Goal: Consume media (video, audio): Consume media (video, audio)

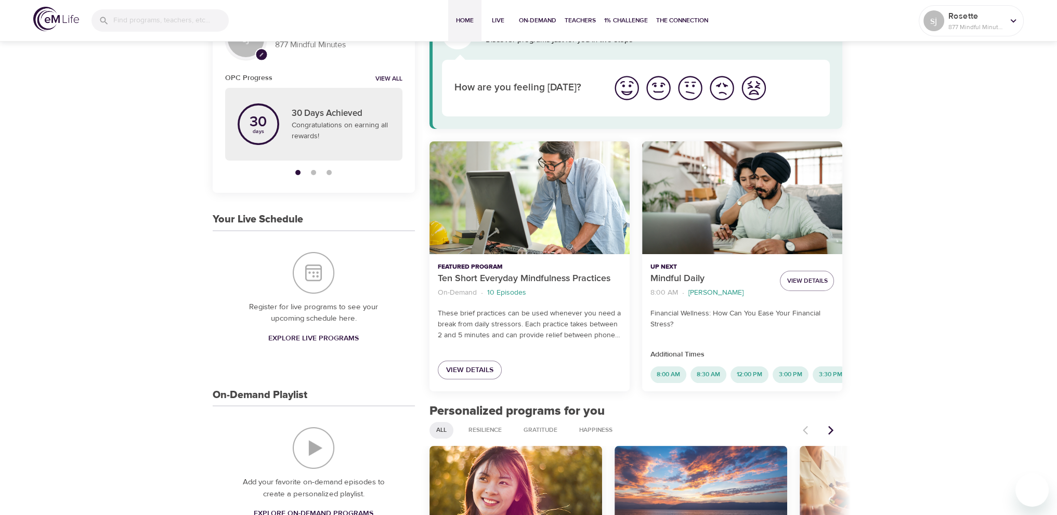
scroll to position [52, 0]
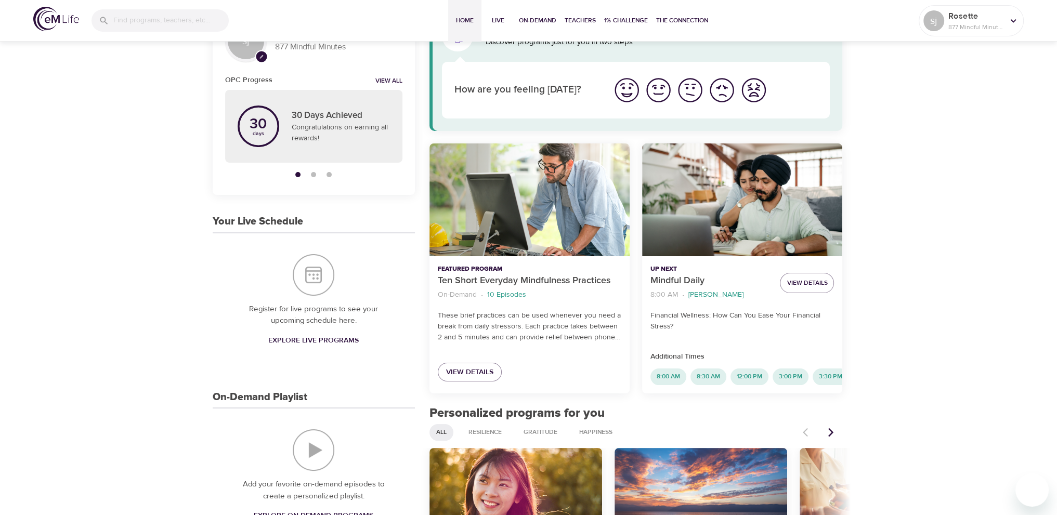
click at [508, 294] on p "10 Episodes" at bounding box center [506, 295] width 39 height 11
click at [489, 371] on span "View Details" at bounding box center [469, 372] width 47 height 13
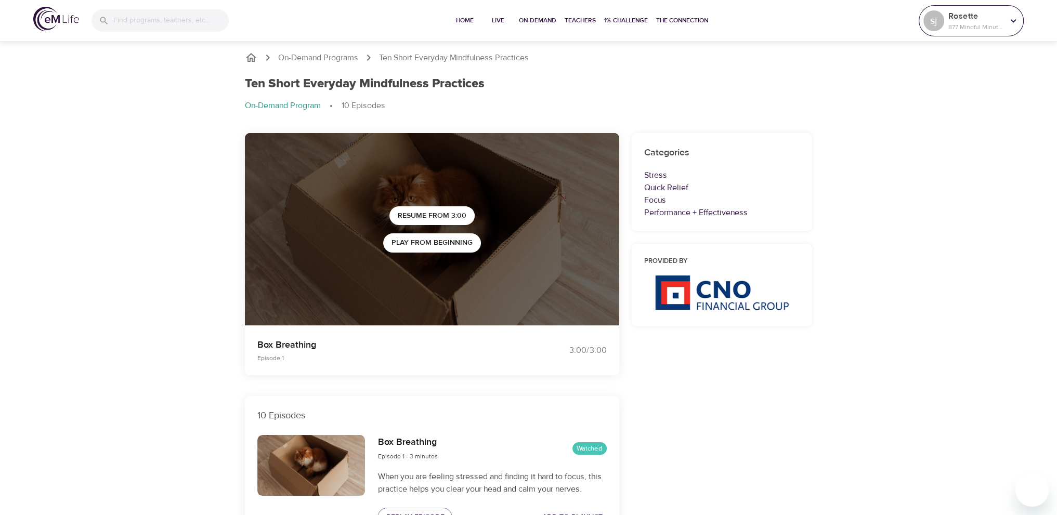
click at [989, 32] on div "Rosette 877 Mindful Minutes" at bounding box center [976, 21] width 59 height 26
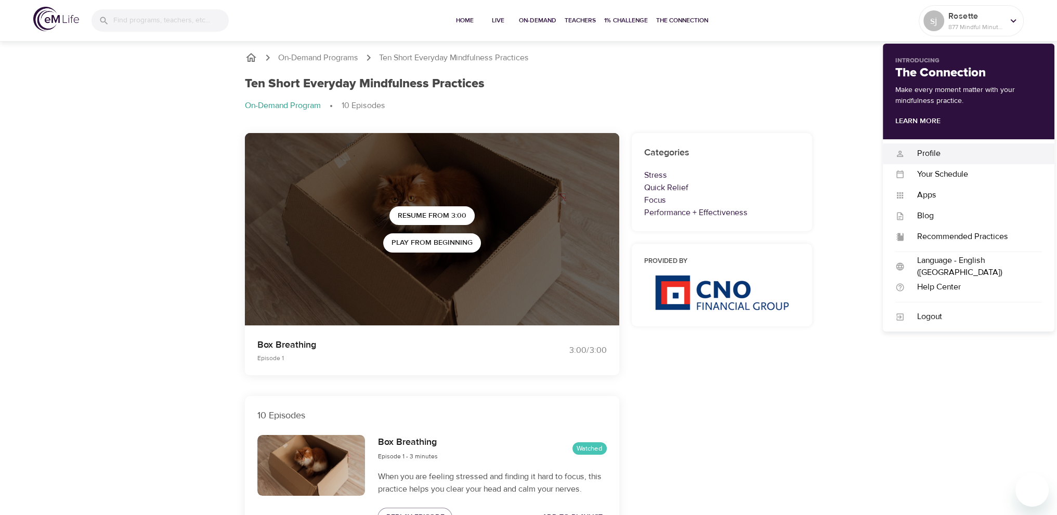
click at [953, 153] on div "Profile" at bounding box center [973, 154] width 137 height 12
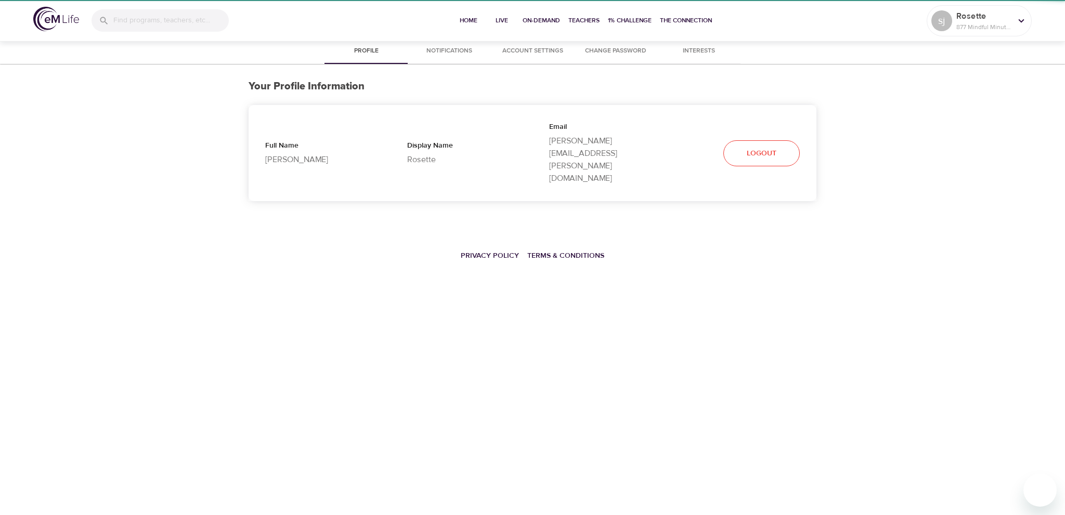
select select "10"
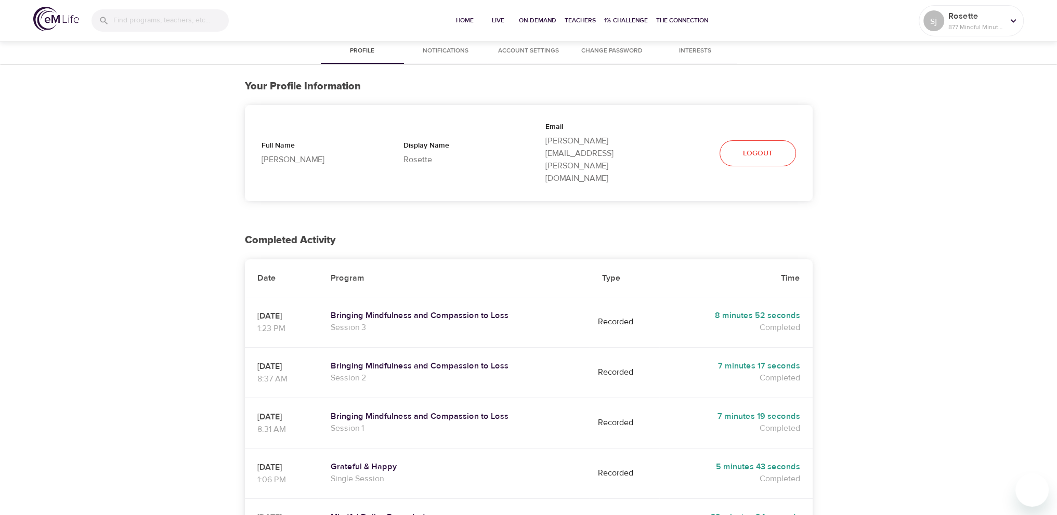
click at [474, 297] on td "Bringing Mindfulness and Compassion to Loss Session 3" at bounding box center [454, 322] width 272 height 50
click at [487, 311] on h5 "Bringing Mindfulness and Compassion to Loss" at bounding box center [454, 316] width 247 height 11
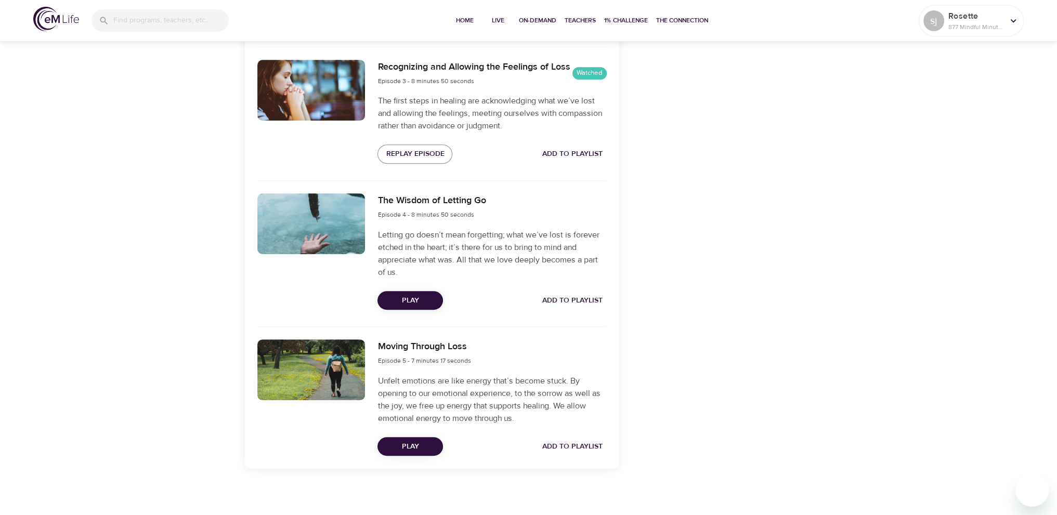
scroll to position [686, 0]
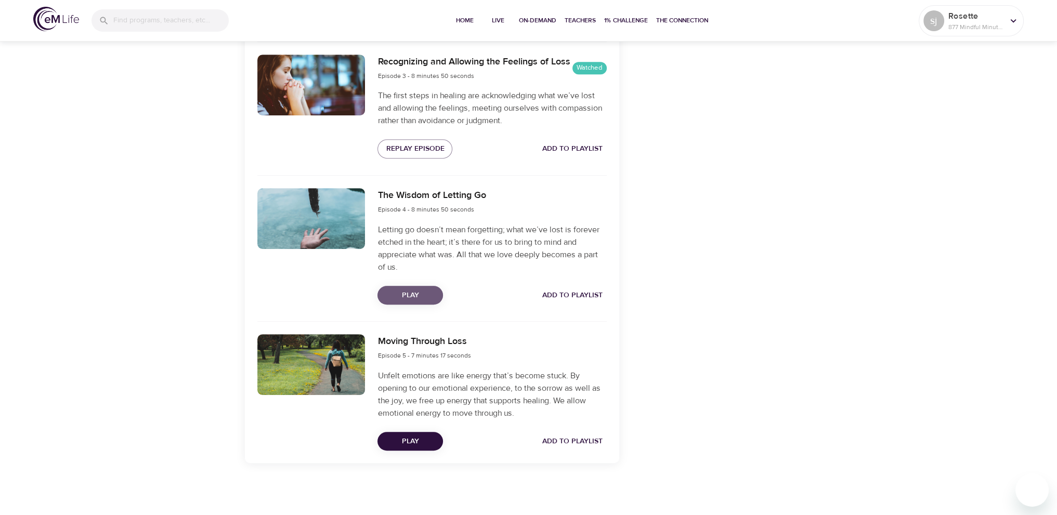
click at [420, 293] on span "Play" at bounding box center [410, 295] width 49 height 13
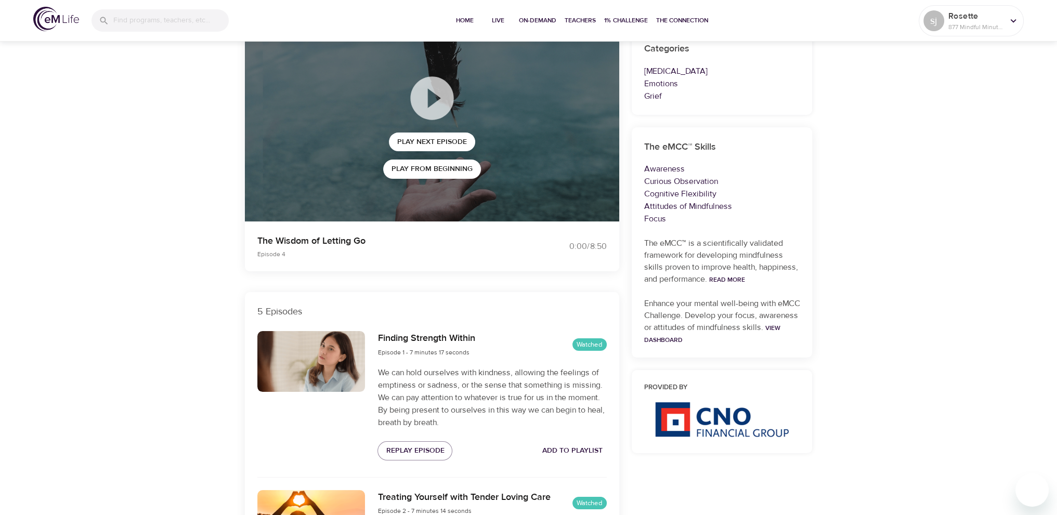
scroll to position [0, 0]
